Goal: Task Accomplishment & Management: Complete application form

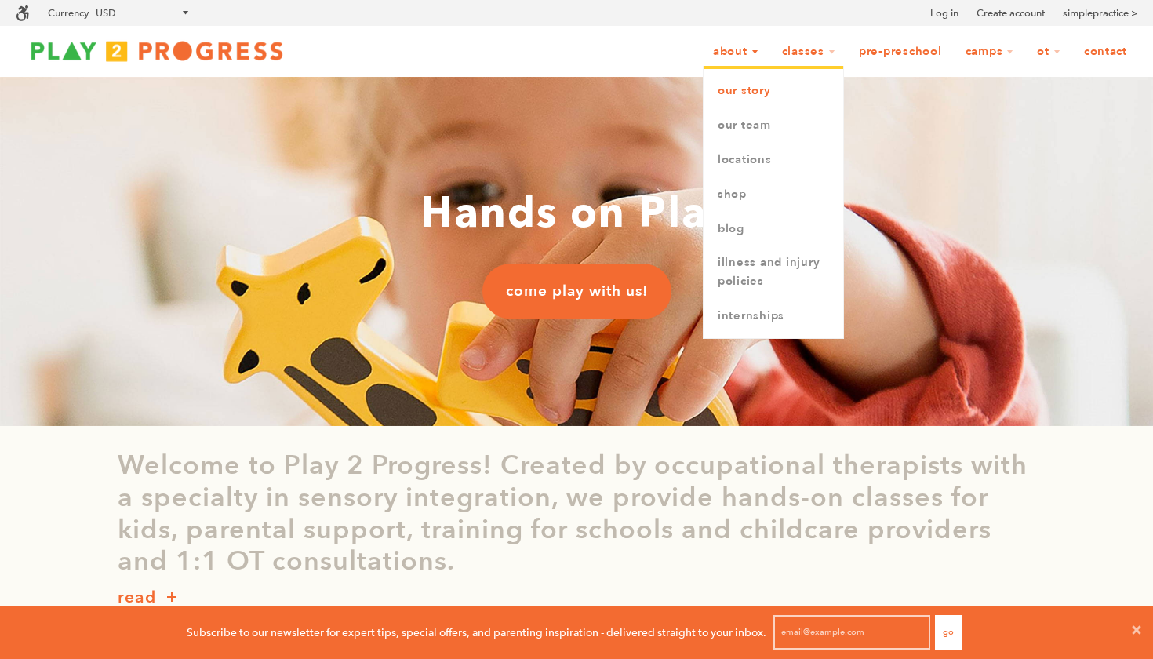
click at [739, 87] on link "Our Story" at bounding box center [774, 91] width 140 height 35
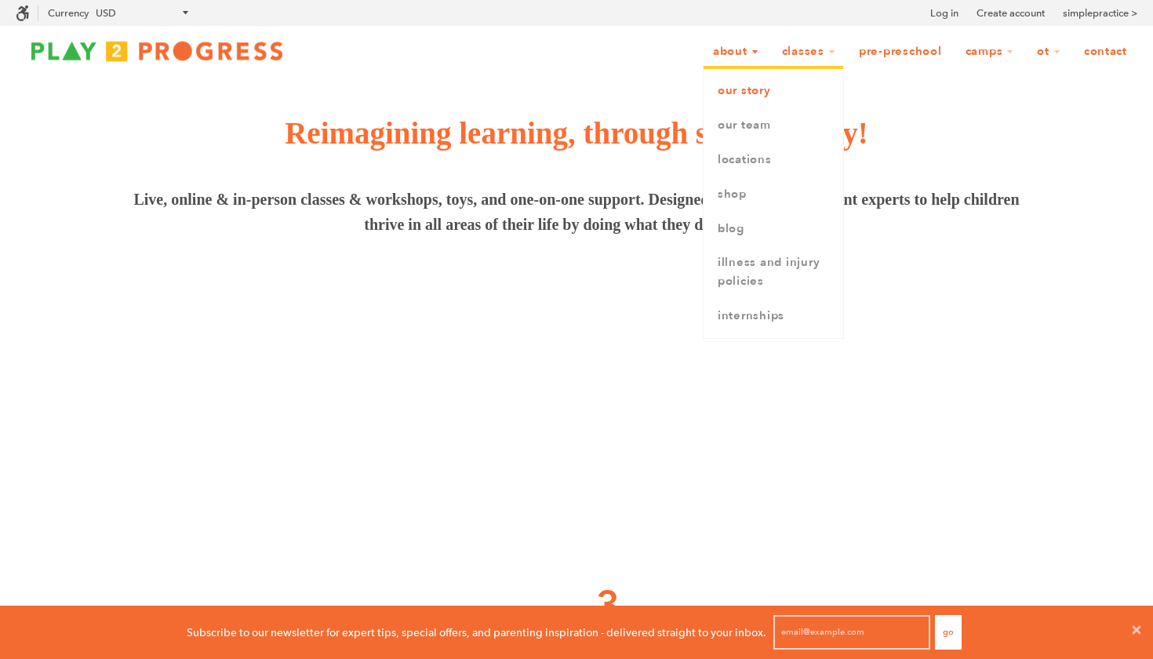
click at [729, 89] on link "Our Story" at bounding box center [774, 91] width 140 height 35
click at [741, 118] on link "Our Team" at bounding box center [774, 125] width 140 height 35
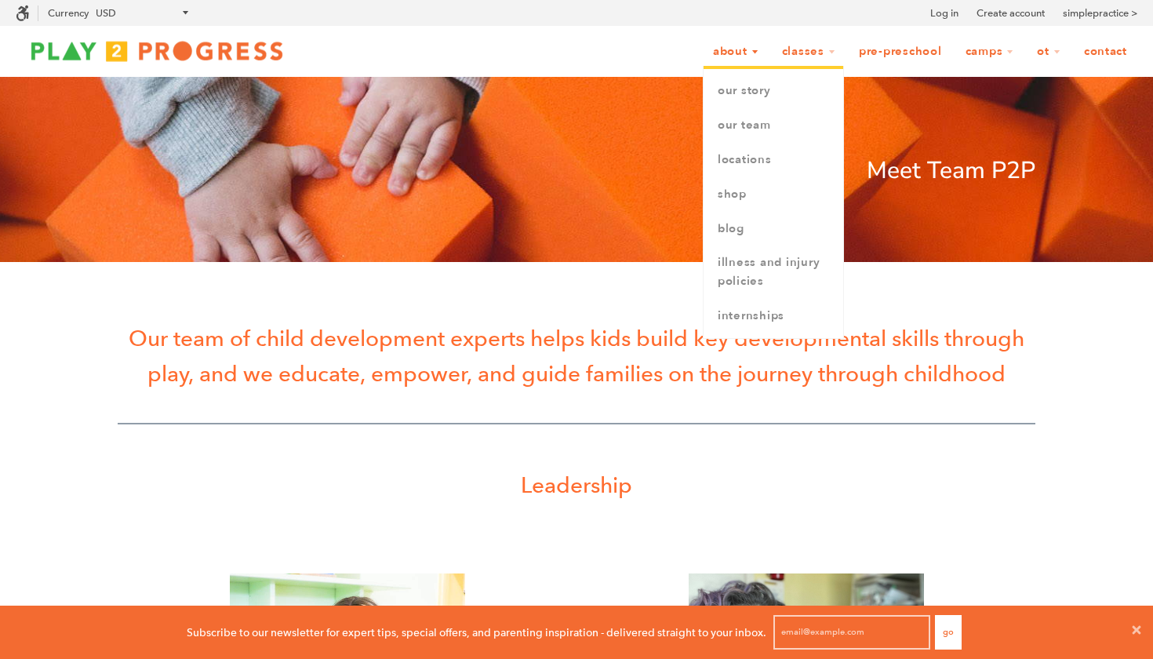
click at [722, 56] on link "About" at bounding box center [736, 52] width 66 height 30
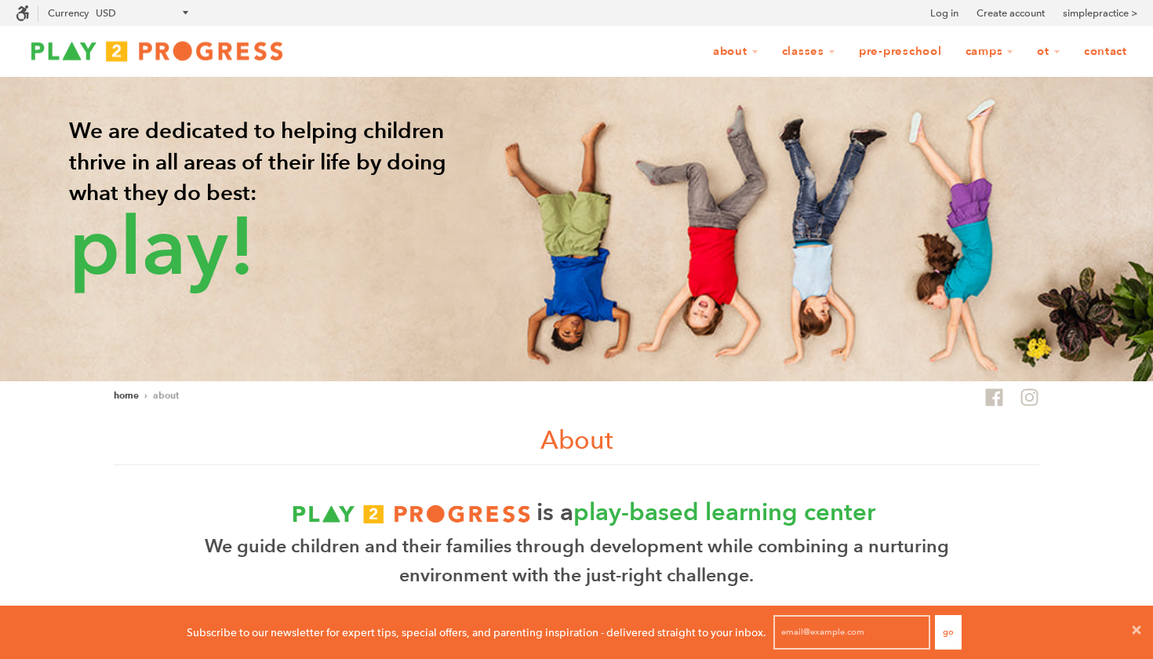
click at [190, 49] on img at bounding box center [157, 50] width 282 height 31
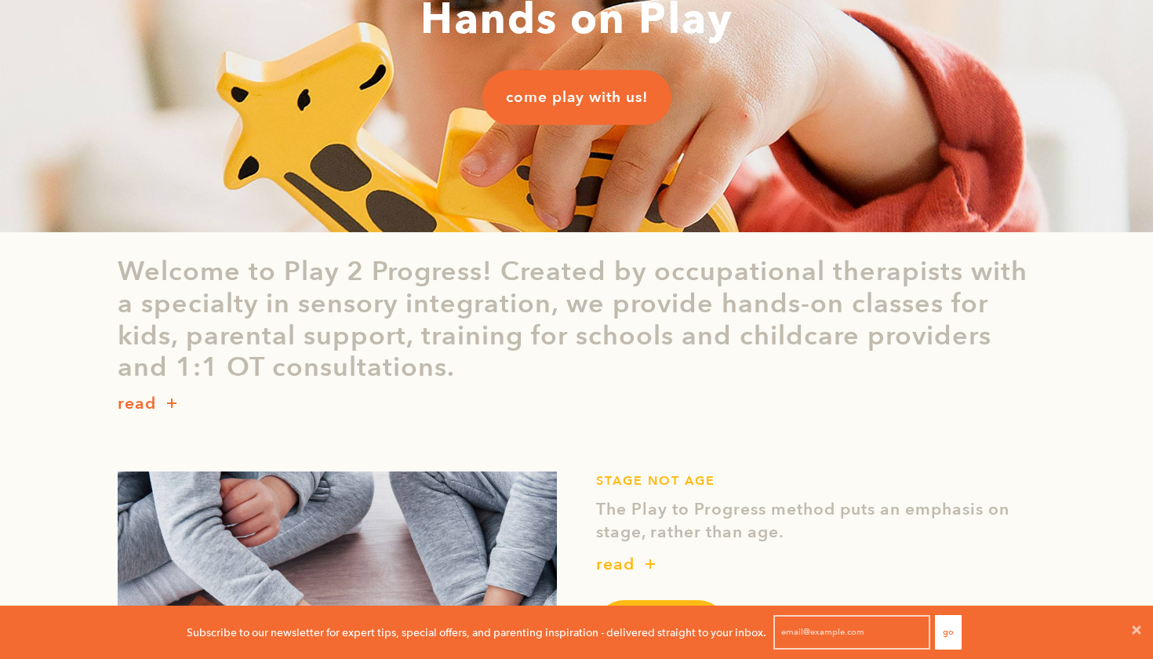
scroll to position [199, 0]
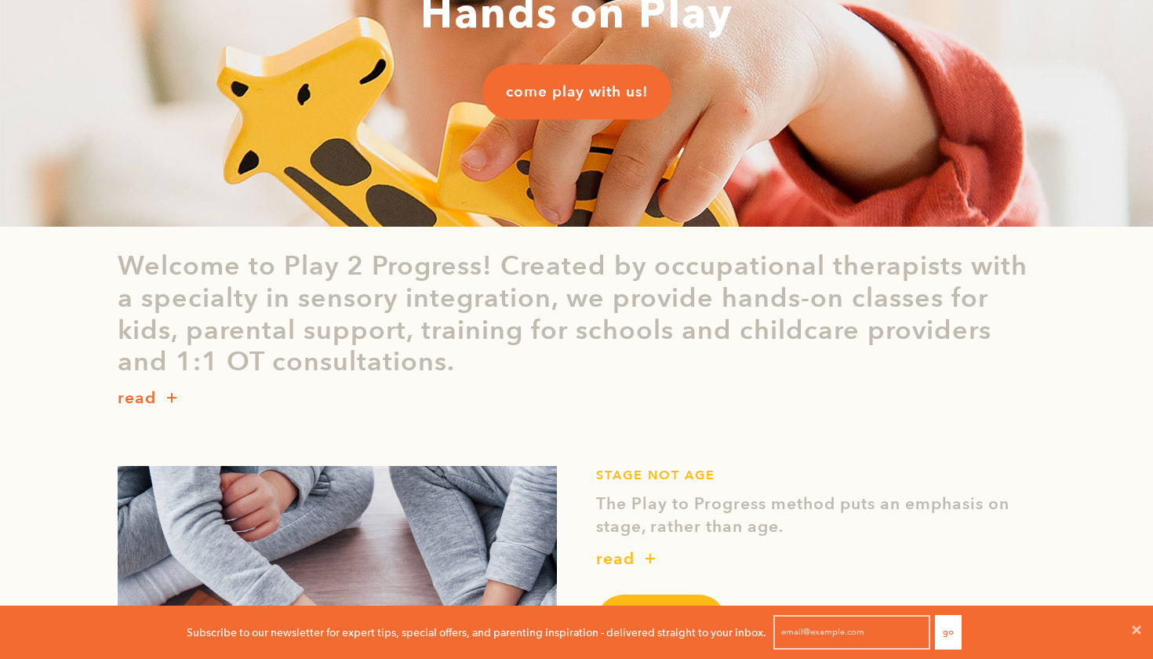
click at [580, 78] on link "come play with us!" at bounding box center [576, 91] width 189 height 55
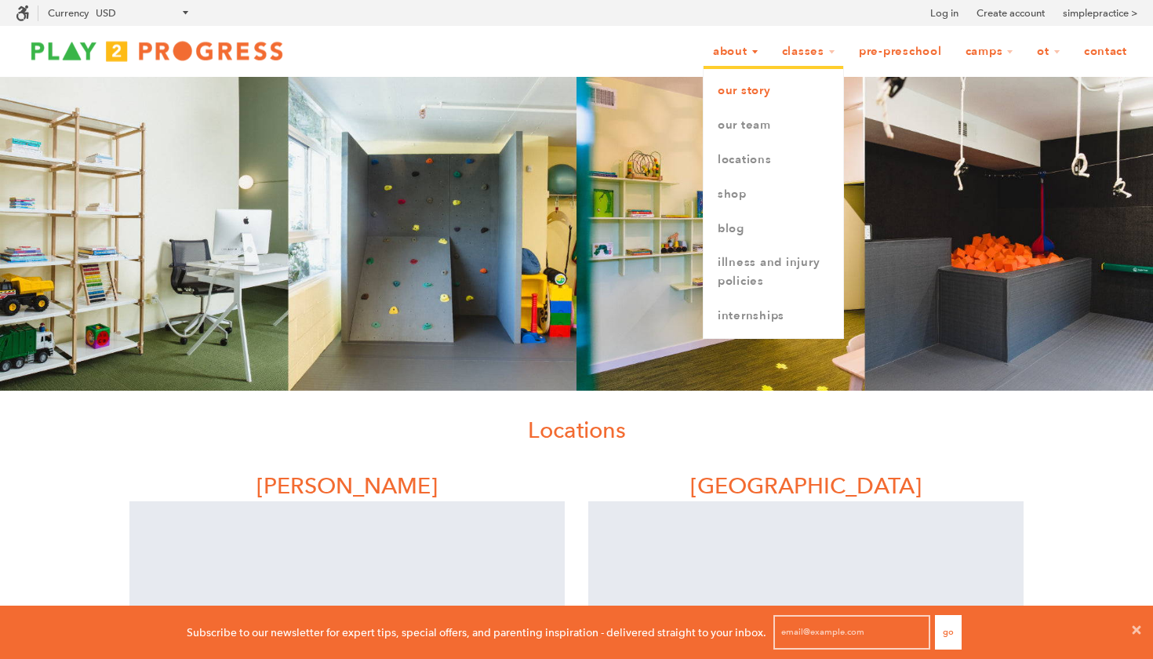
click at [731, 92] on link "Our Story" at bounding box center [774, 91] width 140 height 35
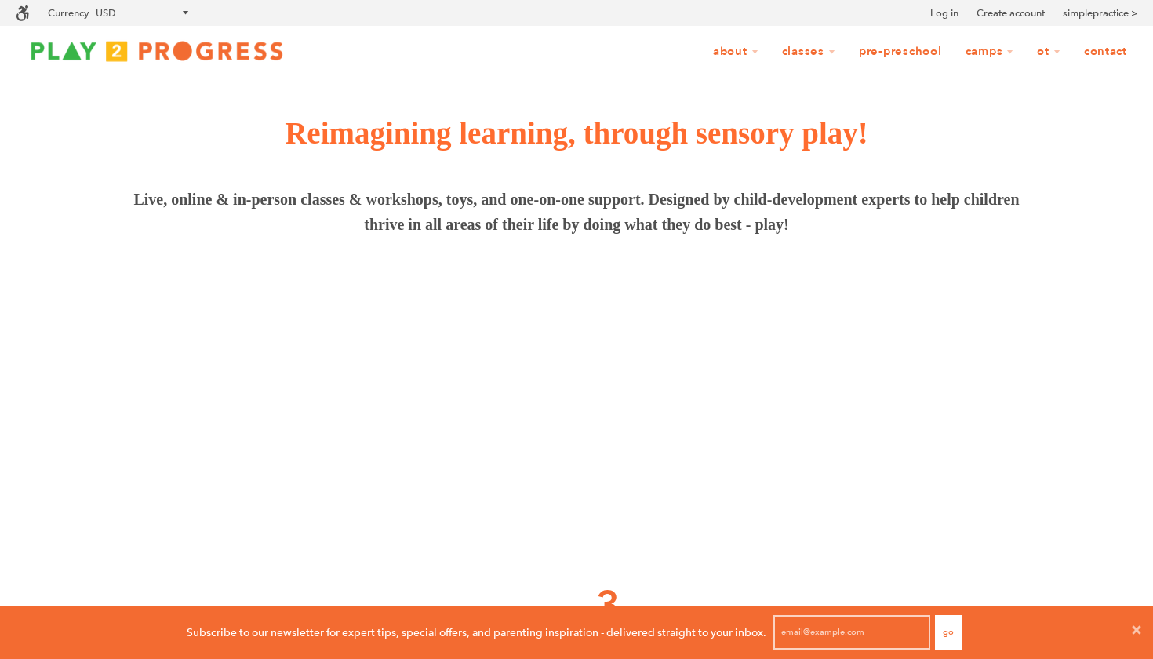
click at [197, 57] on img at bounding box center [157, 50] width 282 height 31
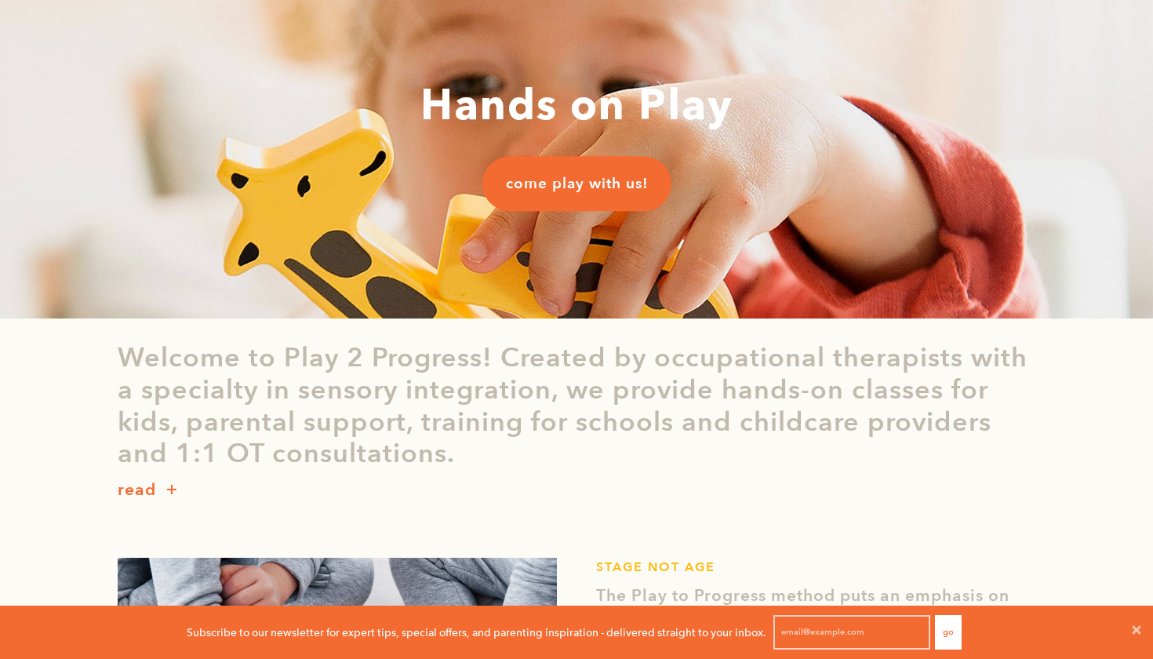
scroll to position [109, 0]
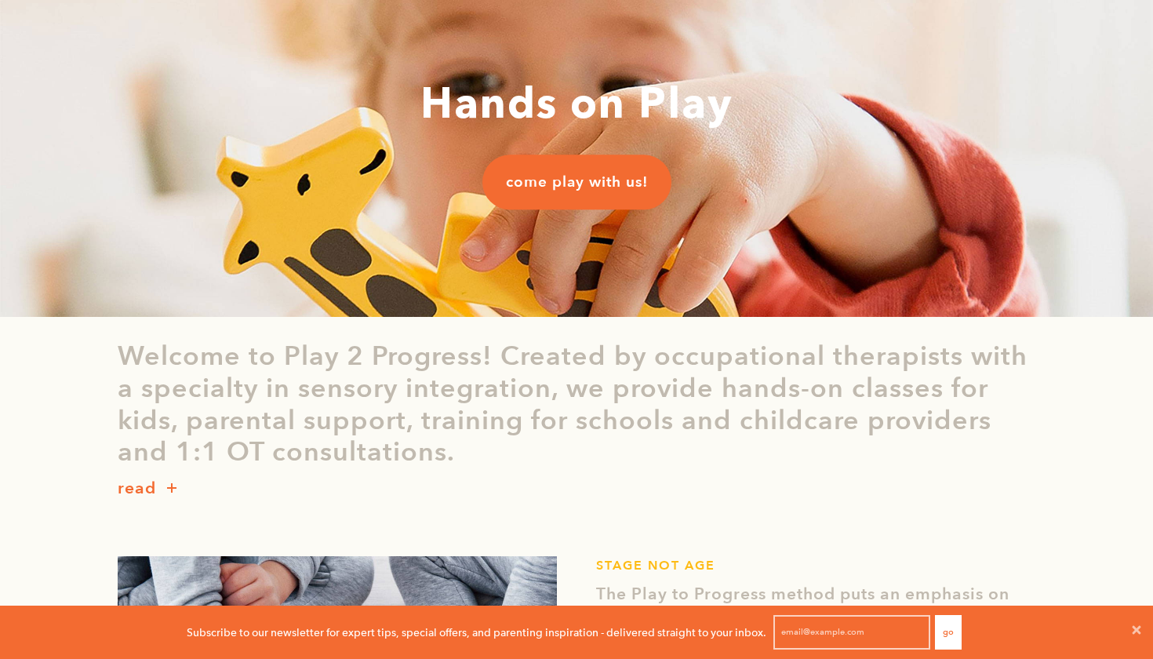
click at [155, 481] on p "read" at bounding box center [137, 488] width 38 height 25
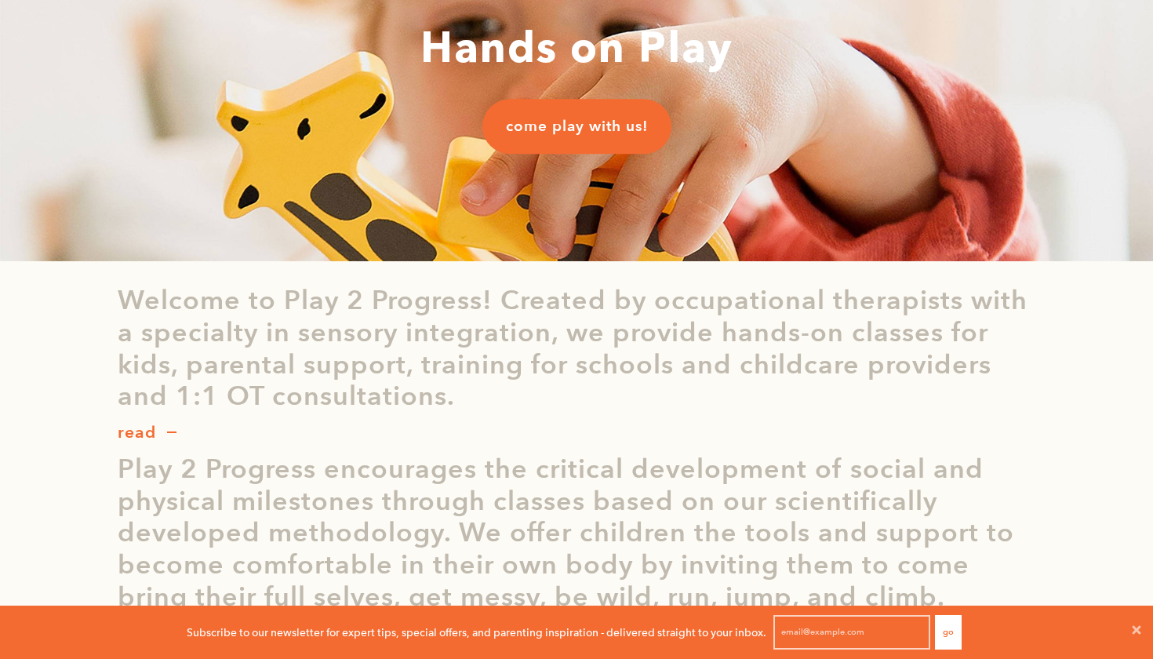
scroll to position [47, 0]
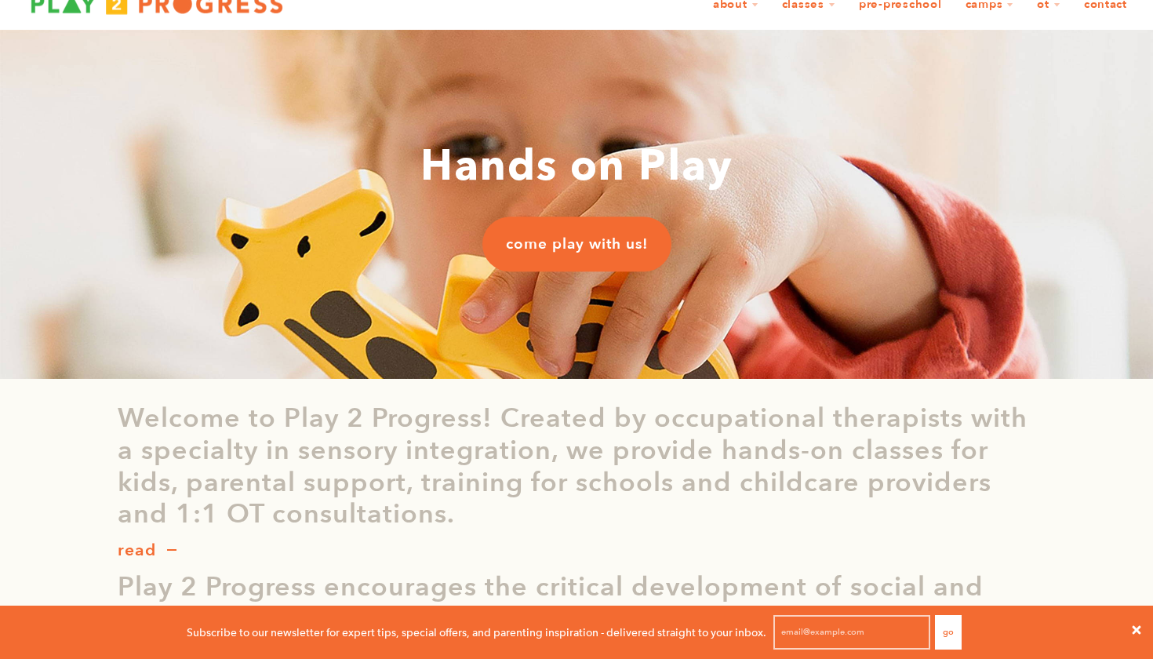
click at [1133, 630] on icon at bounding box center [1136, 630] width 13 height 13
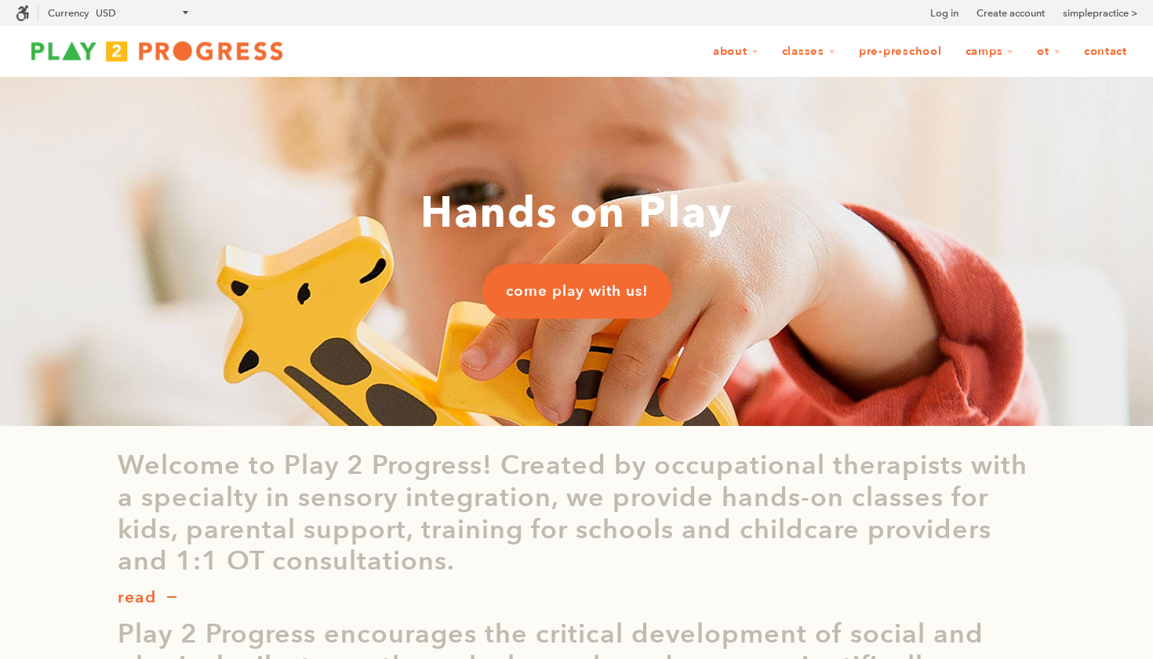
scroll to position [0, 0]
click at [1010, 17] on link "Create account" at bounding box center [1011, 13] width 68 height 16
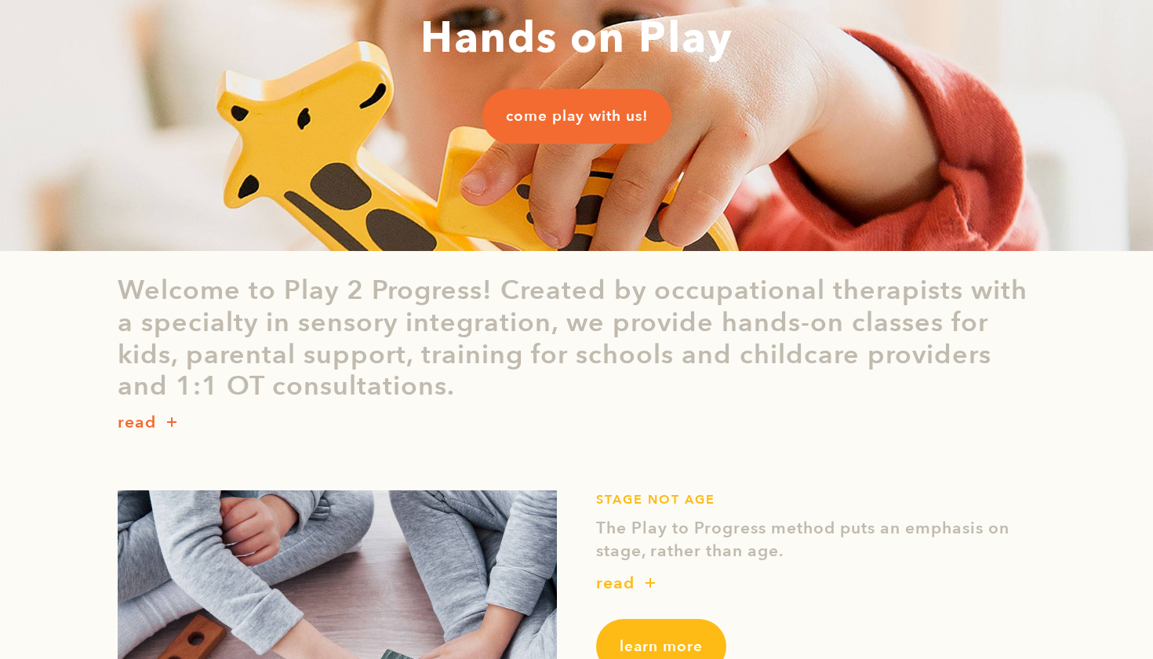
scroll to position [166, 0]
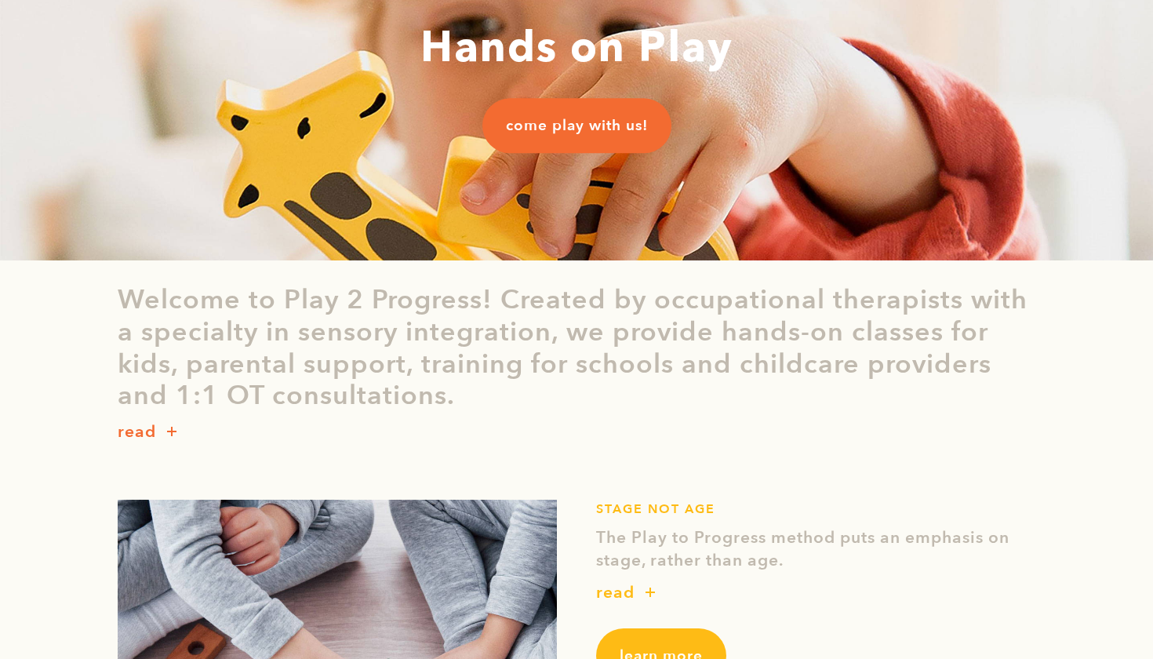
click at [147, 431] on p "read" at bounding box center [137, 432] width 38 height 25
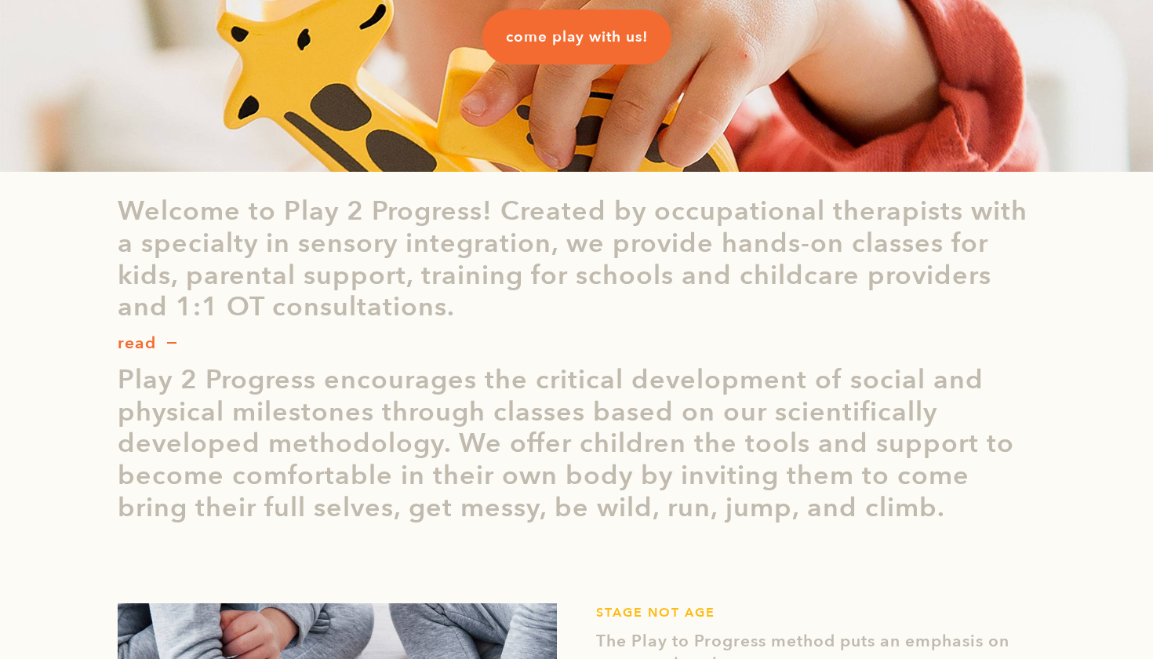
scroll to position [264, 0]
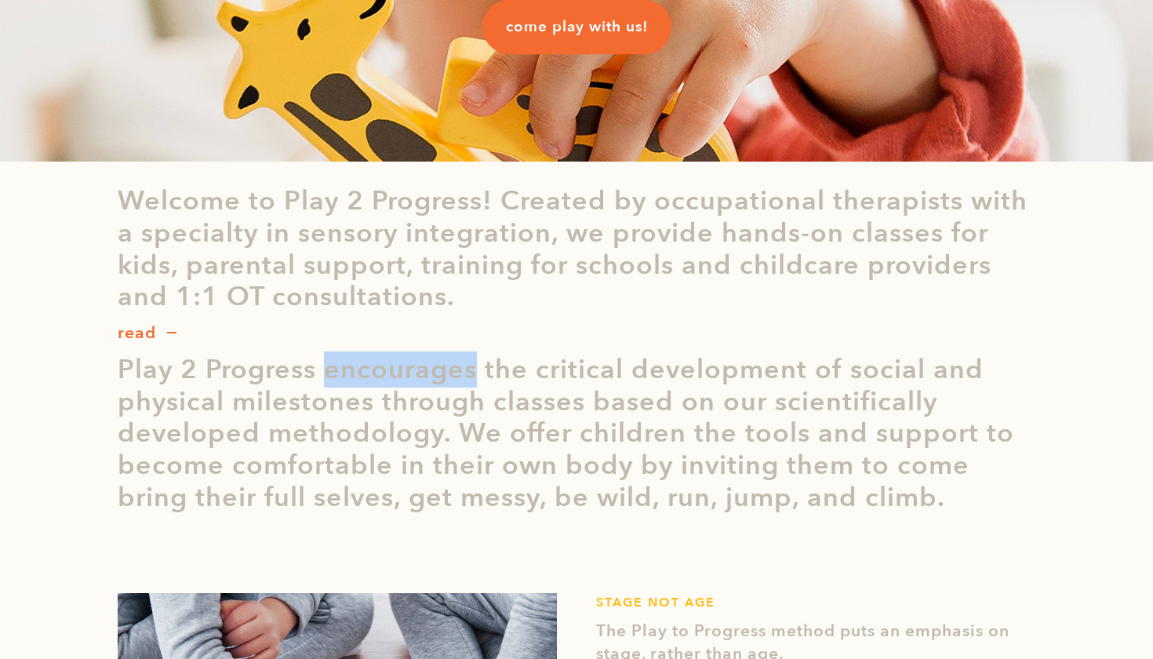
drag, startPoint x: 337, startPoint y: 367, endPoint x: 495, endPoint y: 369, distance: 158.5
click at [495, 371] on p "Play 2 Progress encourages the critical development of social and physical mile…" at bounding box center [577, 434] width 918 height 160
